Goal: Information Seeking & Learning: Learn about a topic

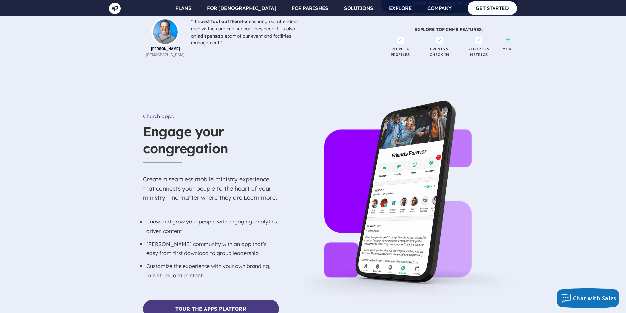
scroll to position [1109, 0]
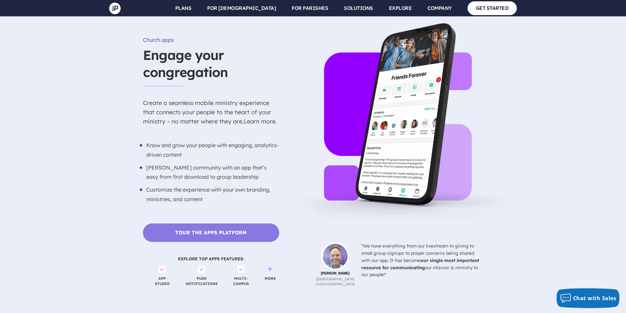
click at [250, 223] on link "Tour the Apps Platform" at bounding box center [211, 232] width 136 height 18
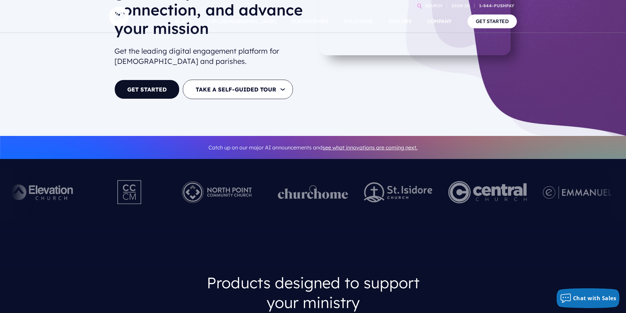
scroll to position [0, 0]
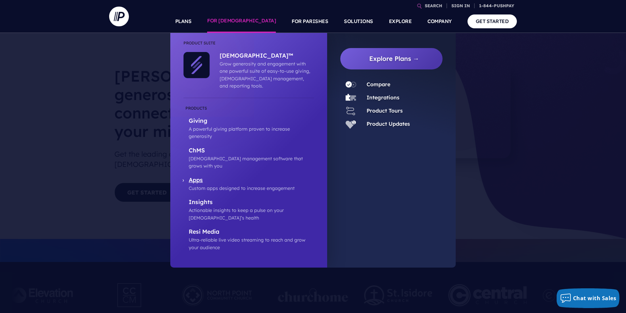
click at [204, 176] on p "Apps" at bounding box center [251, 180] width 125 height 8
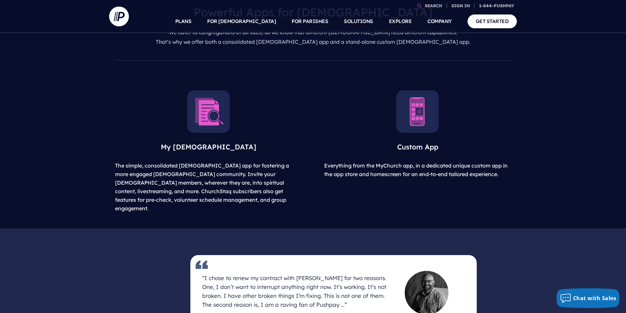
scroll to position [324, 0]
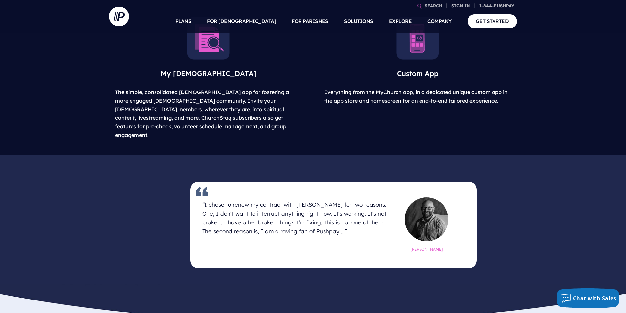
click at [430, 69] on h3 "Custom App" at bounding box center [417, 73] width 199 height 23
click at [426, 58] on img at bounding box center [417, 38] width 43 height 43
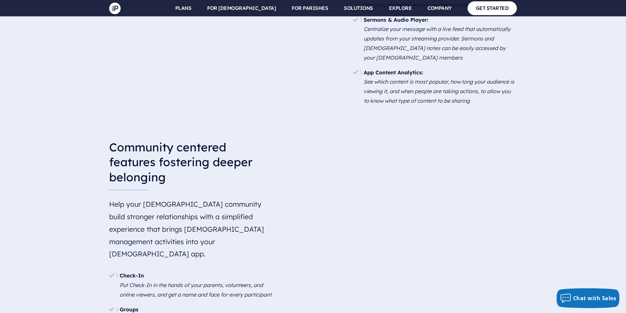
scroll to position [778, 0]
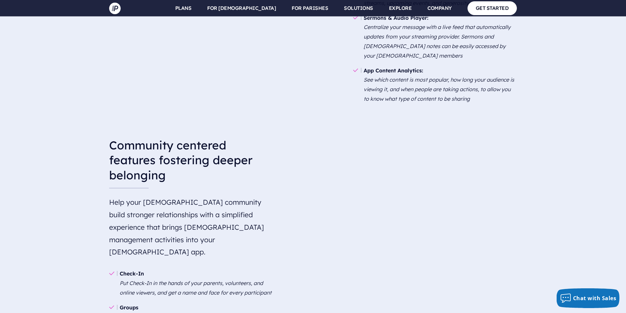
click at [336, 226] on video at bounding box center [417, 181] width 199 height 99
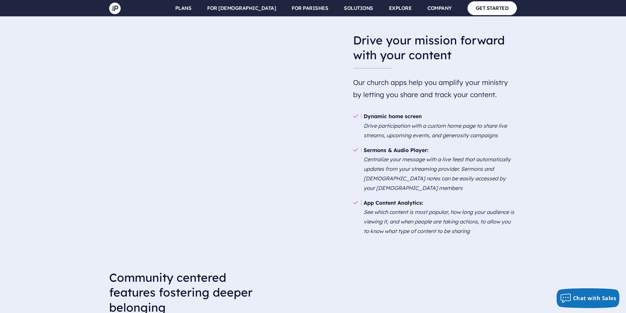
scroll to position [610, 0]
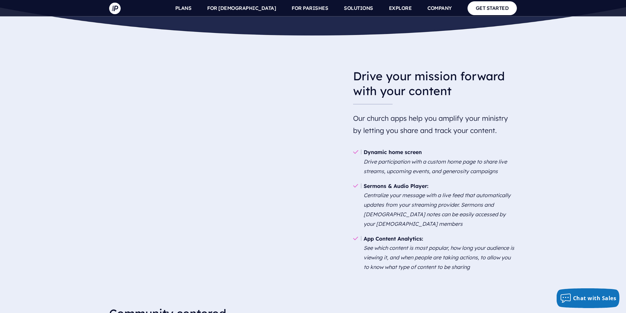
click at [283, 163] on video at bounding box center [208, 112] width 199 height 99
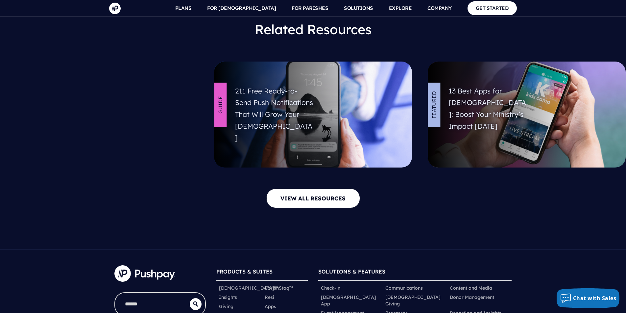
scroll to position [2481, 0]
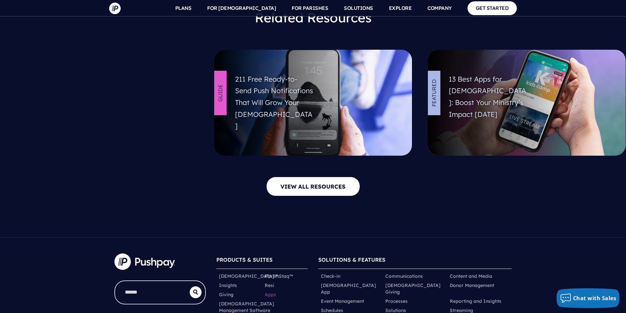
click at [273, 291] on link "Apps" at bounding box center [271, 294] width 12 height 7
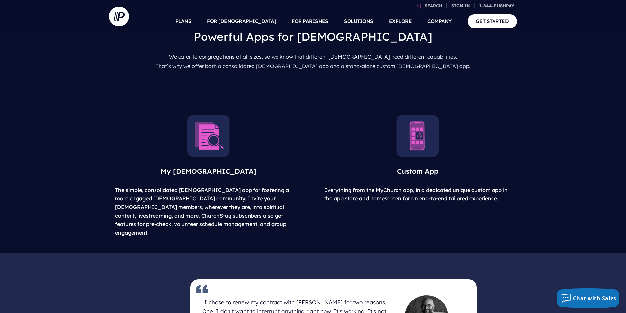
click at [404, 151] on img at bounding box center [417, 135] width 43 height 43
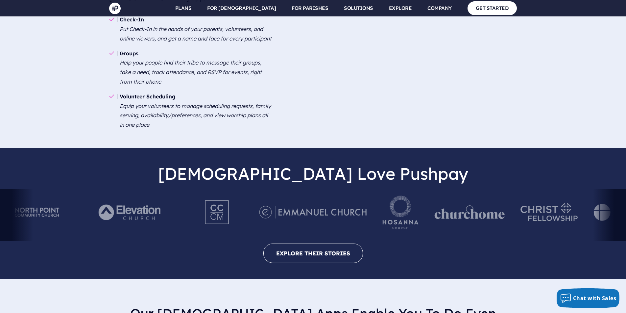
scroll to position [1038, 0]
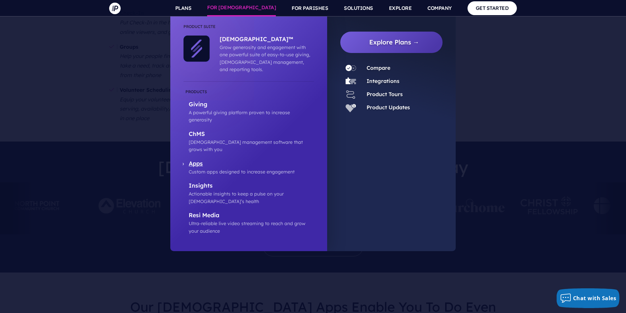
click at [198, 160] on p "Apps" at bounding box center [251, 164] width 125 height 8
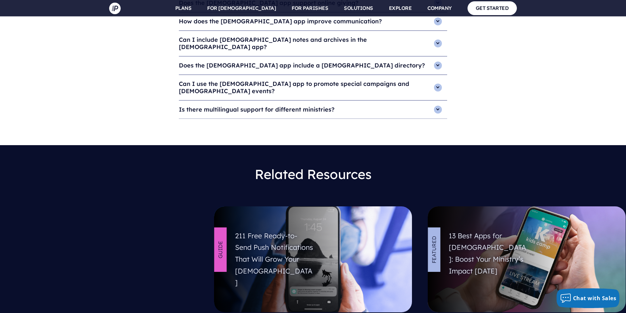
scroll to position [2481, 0]
